Goal: Information Seeking & Learning: Find specific page/section

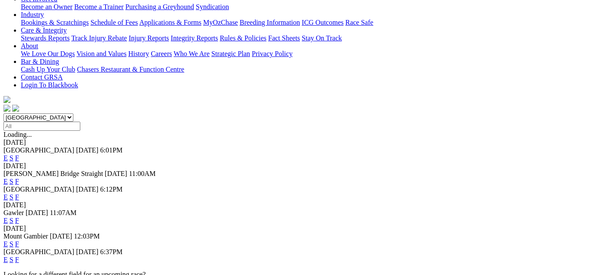
scroll to position [174, 0]
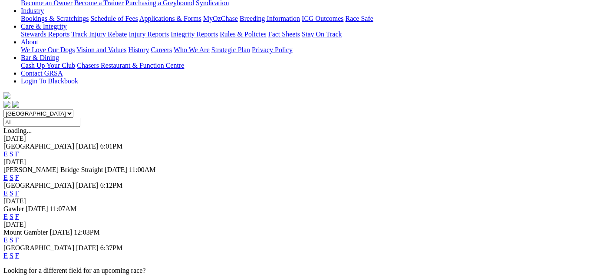
click at [19, 252] on link "F" at bounding box center [17, 255] width 4 height 7
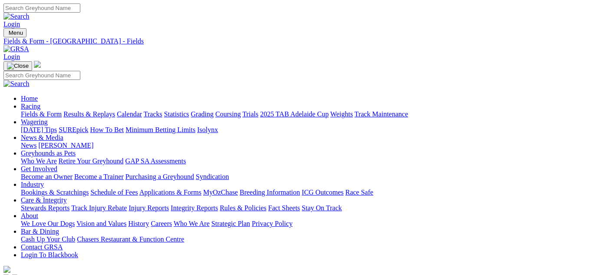
click at [69, 204] on link "Stewards Reports" at bounding box center [45, 207] width 49 height 7
